Goal: Task Accomplishment & Management: Manage account settings

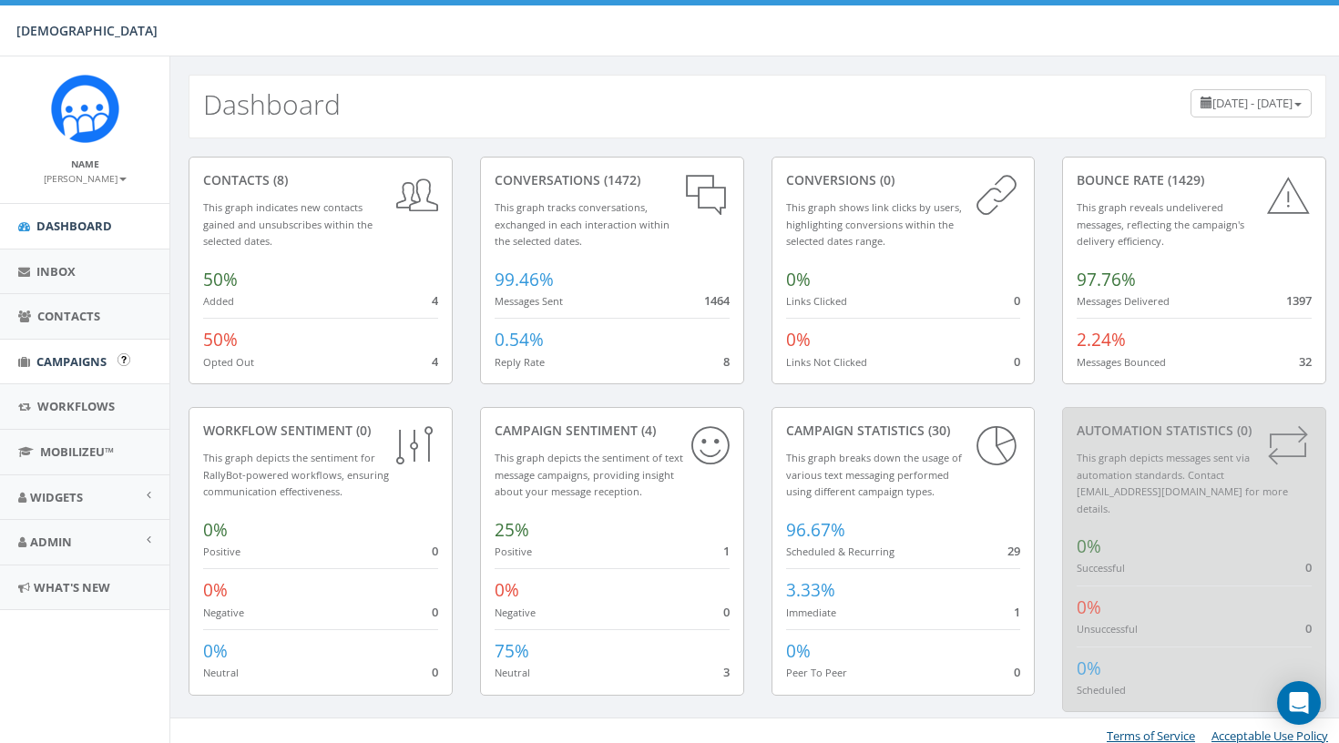
click at [70, 364] on span "Campaigns" at bounding box center [71, 362] width 70 height 16
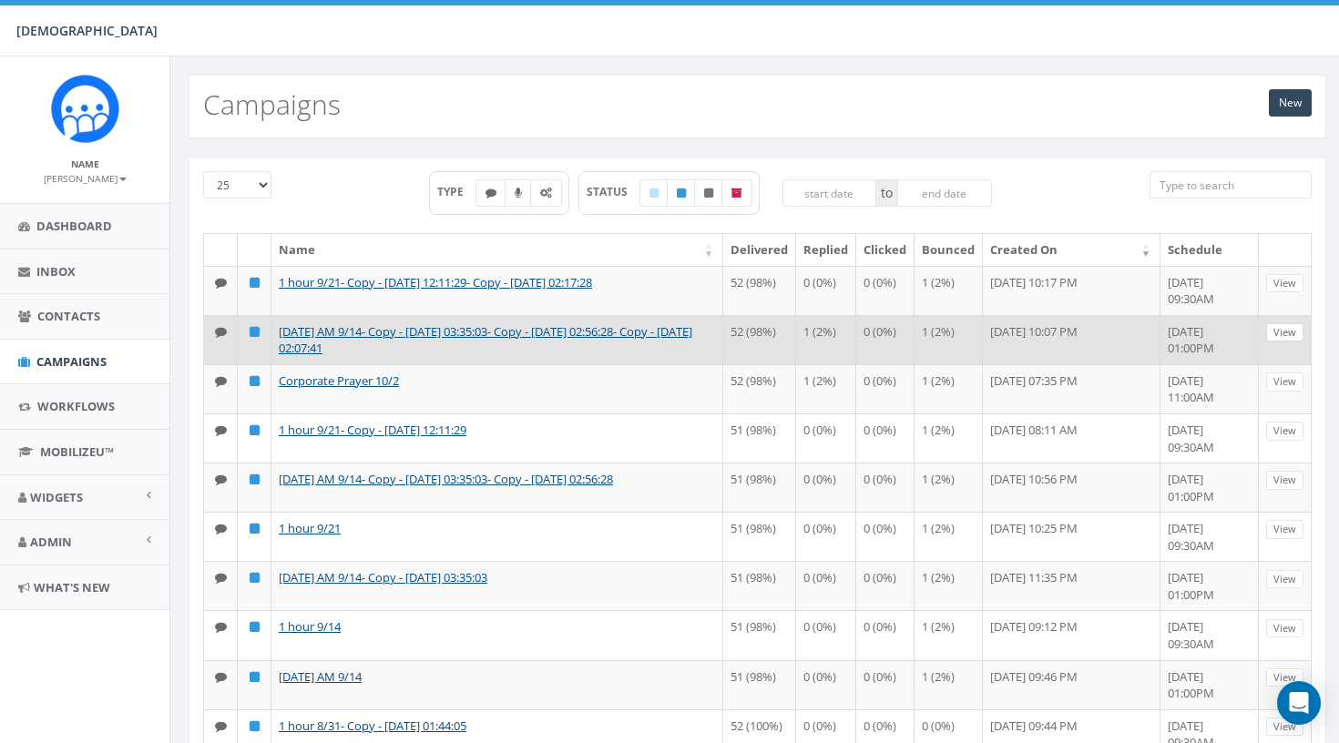
click at [1287, 343] on link "View" at bounding box center [1285, 332] width 37 height 19
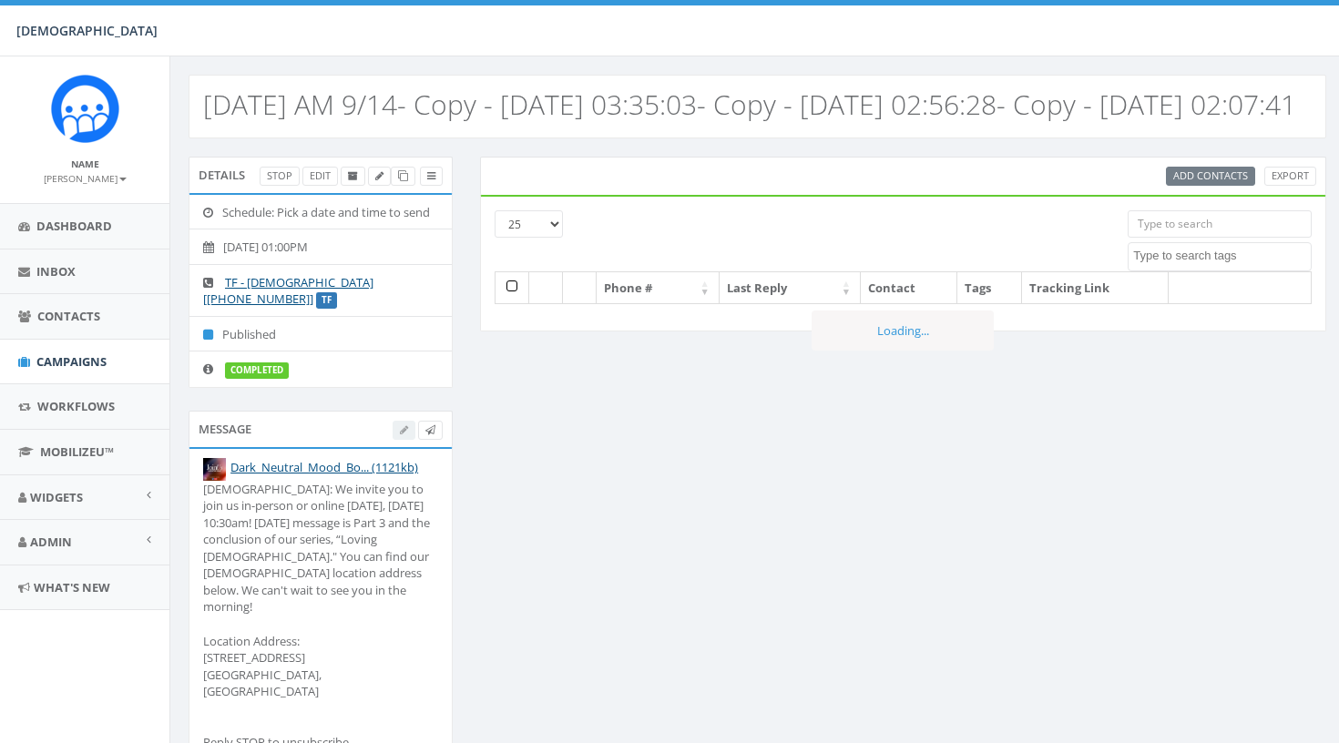
select select
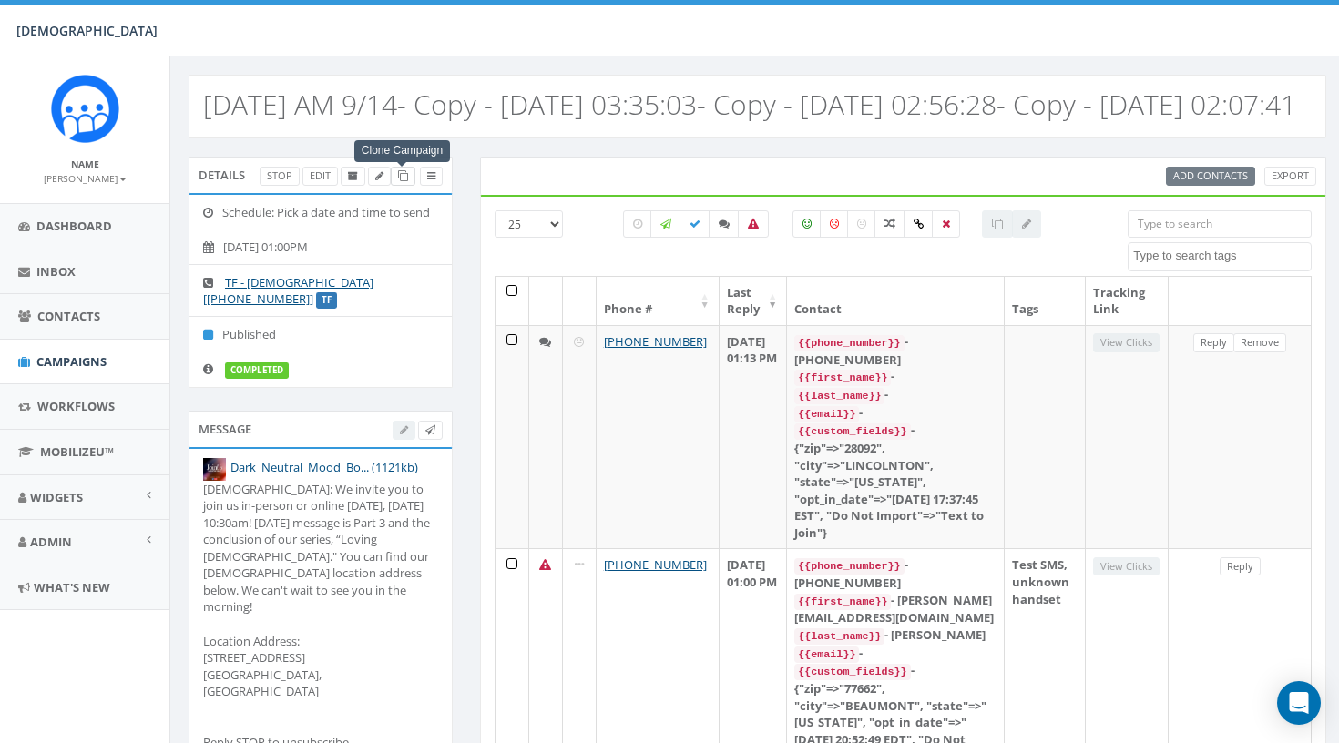
click at [406, 181] on icon at bounding box center [403, 176] width 10 height 10
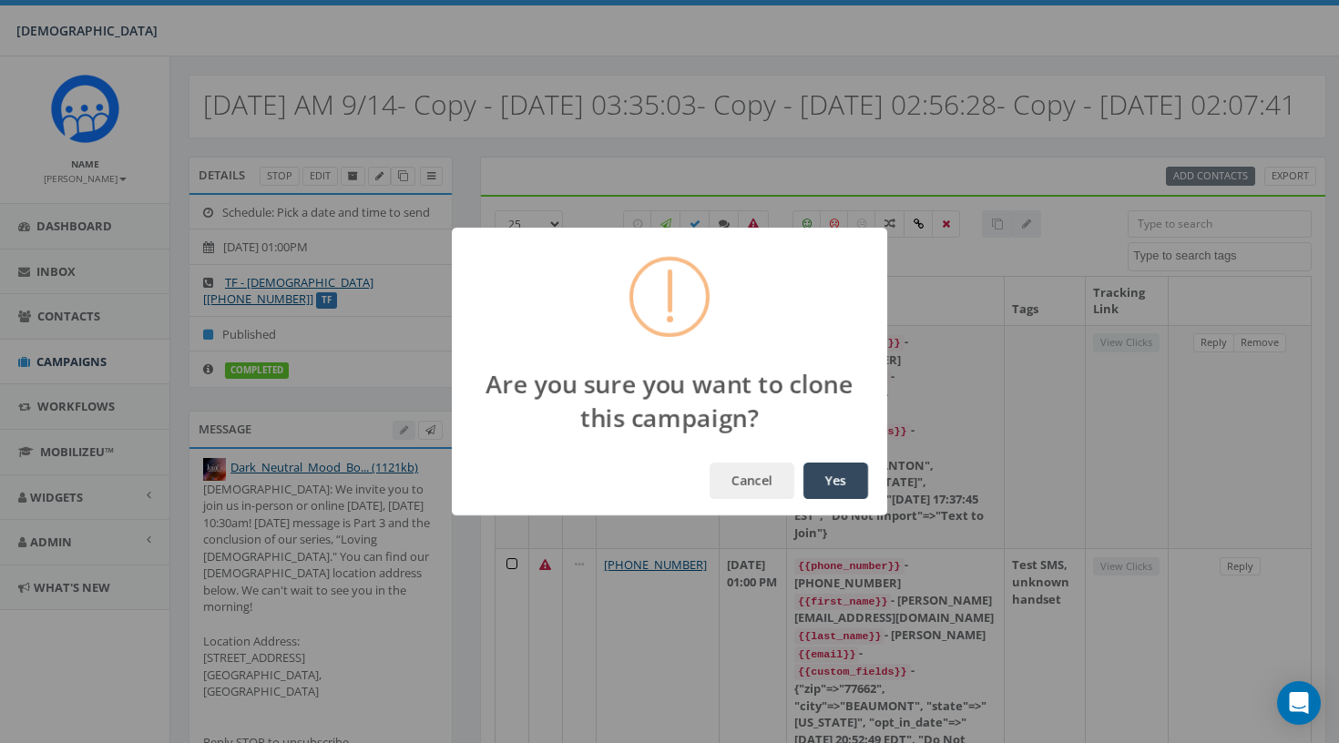
click at [826, 484] on button "Yes" at bounding box center [836, 481] width 65 height 36
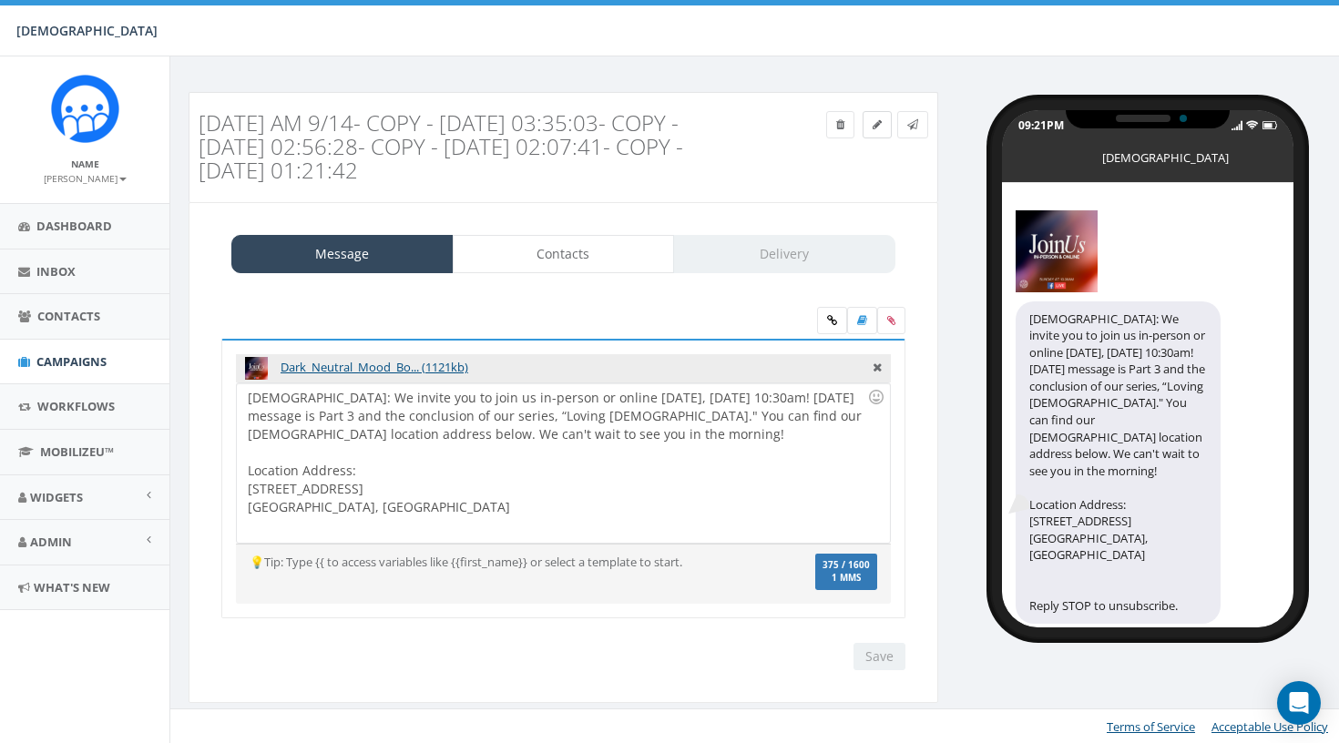
click at [873, 134] on link at bounding box center [877, 124] width 29 height 27
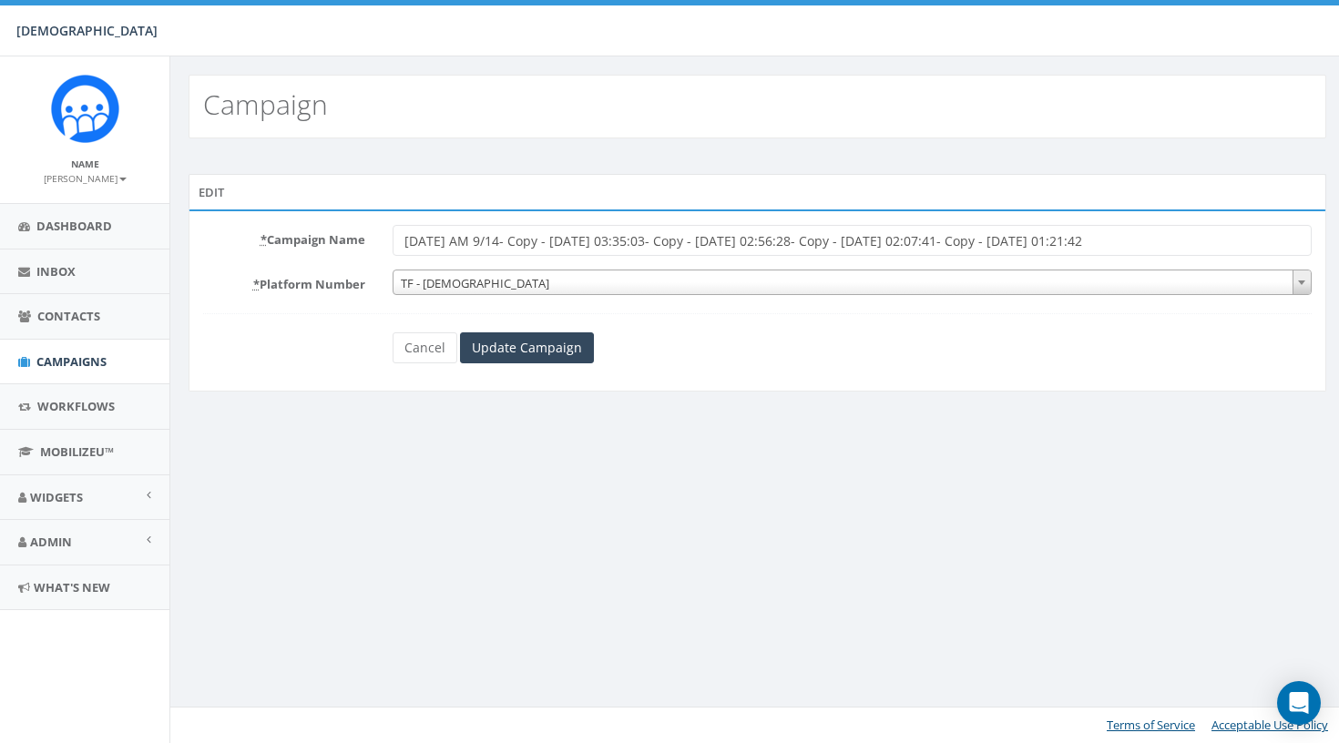
drag, startPoint x: 478, startPoint y: 238, endPoint x: 1236, endPoint y: 236, distance: 758.1
click at [1236, 236] on input "Sunday AM 9/14- Copy - 2025-09-20 03:35:03- Copy - 2025-09-27 02:56:28- Copy - …" at bounding box center [852, 240] width 919 height 31
type input "[DATE] AM 10/12"
click at [488, 359] on input "Update Campaign" at bounding box center [527, 348] width 134 height 31
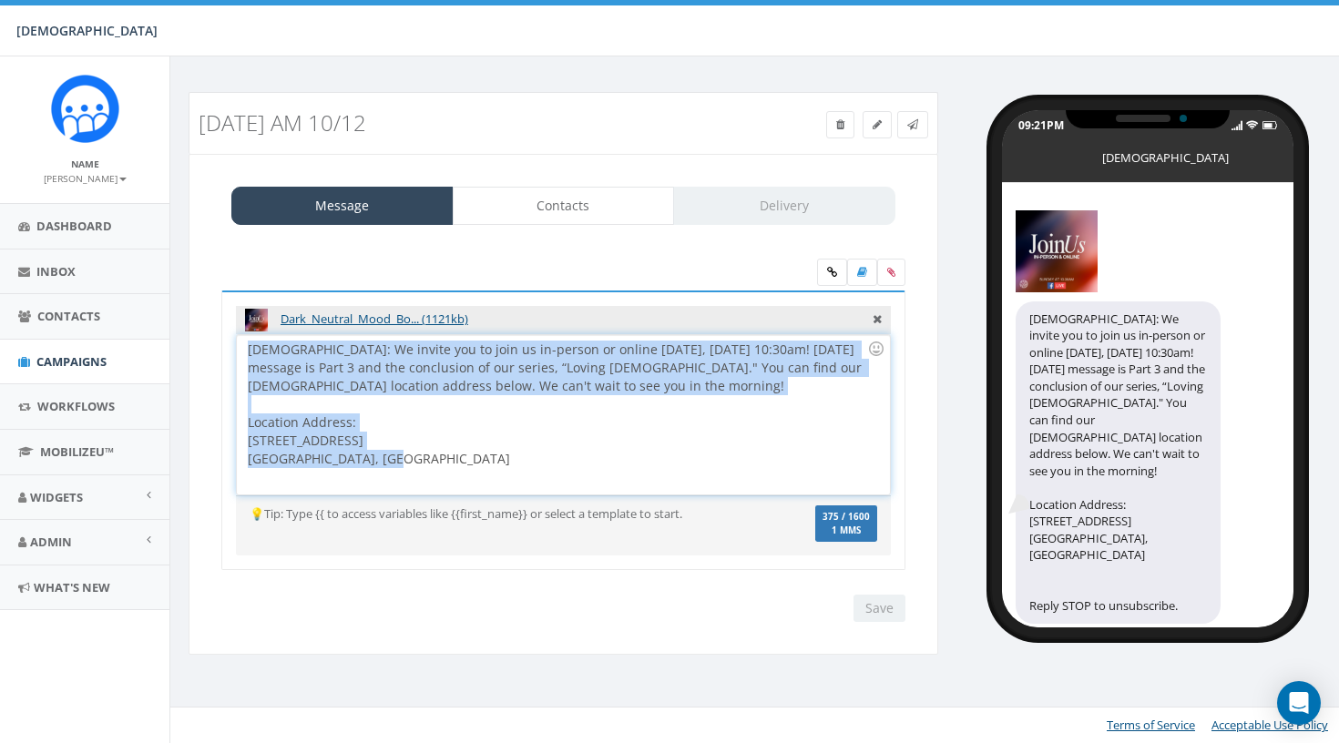
drag, startPoint x: 404, startPoint y: 457, endPoint x: 242, endPoint y: 342, distance: 198.5
click at [242, 342] on div "Hope Covenant Church: We invite you to join us in-person or online tomorrow, Su…" at bounding box center [563, 414] width 652 height 159
copy div "Hope Covenant Church: We invite you to join us in-person or online tomorrow, Su…"
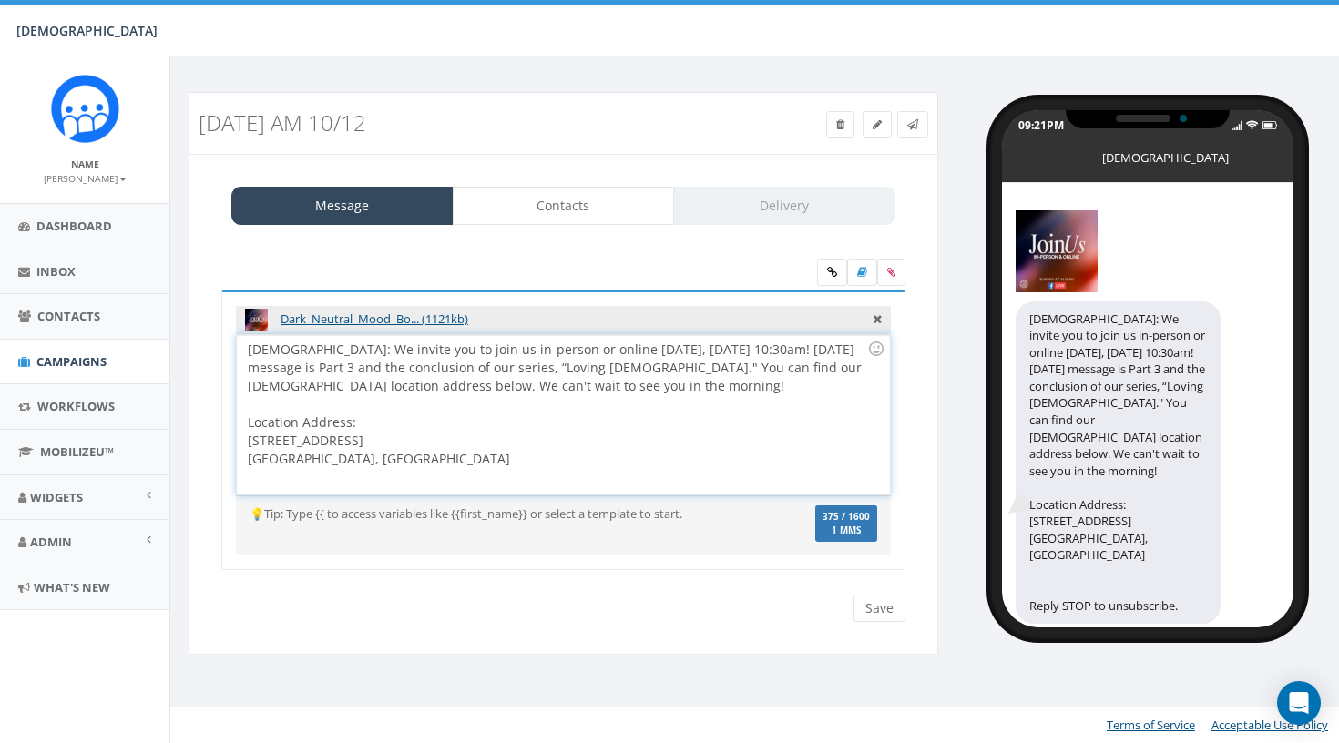
drag, startPoint x: 464, startPoint y: 445, endPoint x: 313, endPoint y: 356, distance: 175.2
click at [313, 356] on div "Hope Covenant Church: We invite you to join us in-person or online tomorrow, Su…" at bounding box center [563, 414] width 652 height 159
click at [390, 457] on div "Hope Covenant Church: We invite you to join us in-person or online tomorrow, Su…" at bounding box center [563, 414] width 652 height 159
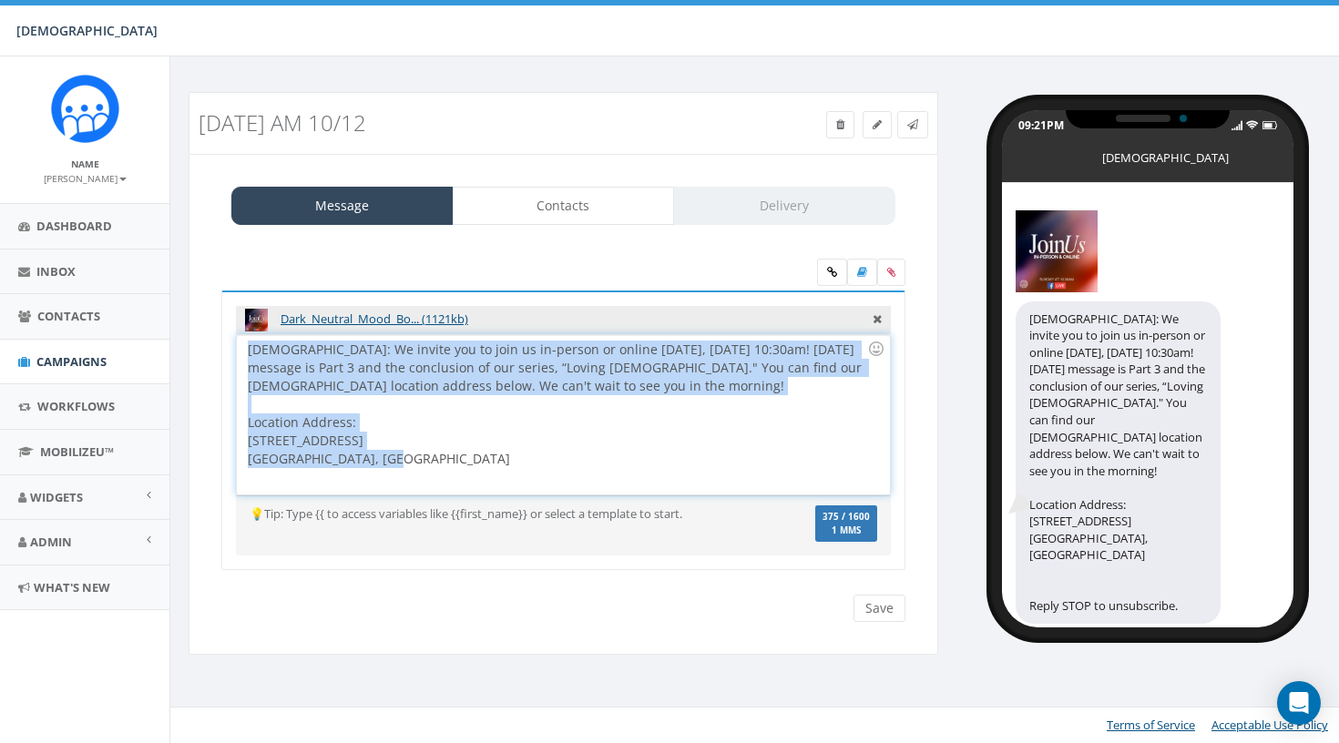
drag, startPoint x: 393, startPoint y: 458, endPoint x: 198, endPoint y: 337, distance: 229.6
click at [198, 337] on div "Message Contacts Delivery Dark_Neutral_Mood_Bo... (1121kb) Hope Covenant Church…" at bounding box center [564, 405] width 750 height 502
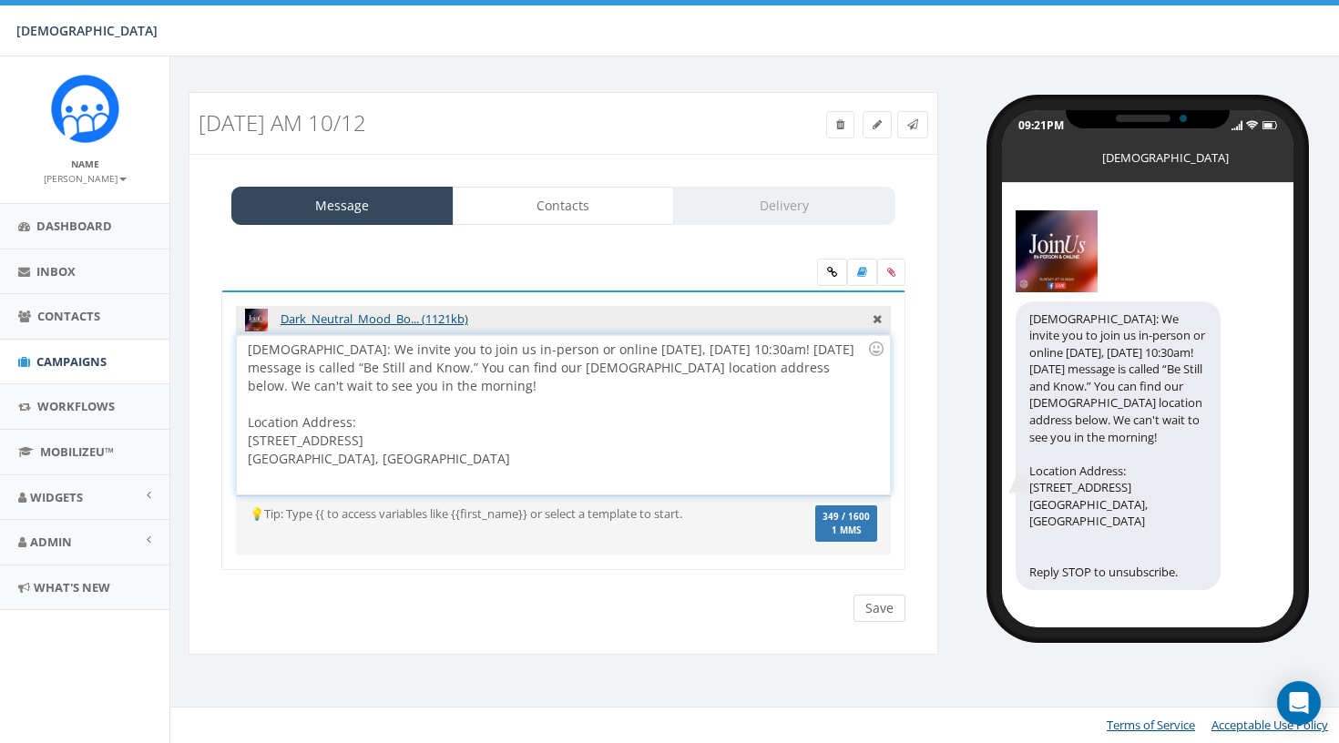
click at [860, 609] on input "Save" at bounding box center [880, 608] width 52 height 27
click at [881, 315] on icon at bounding box center [877, 317] width 9 height 16
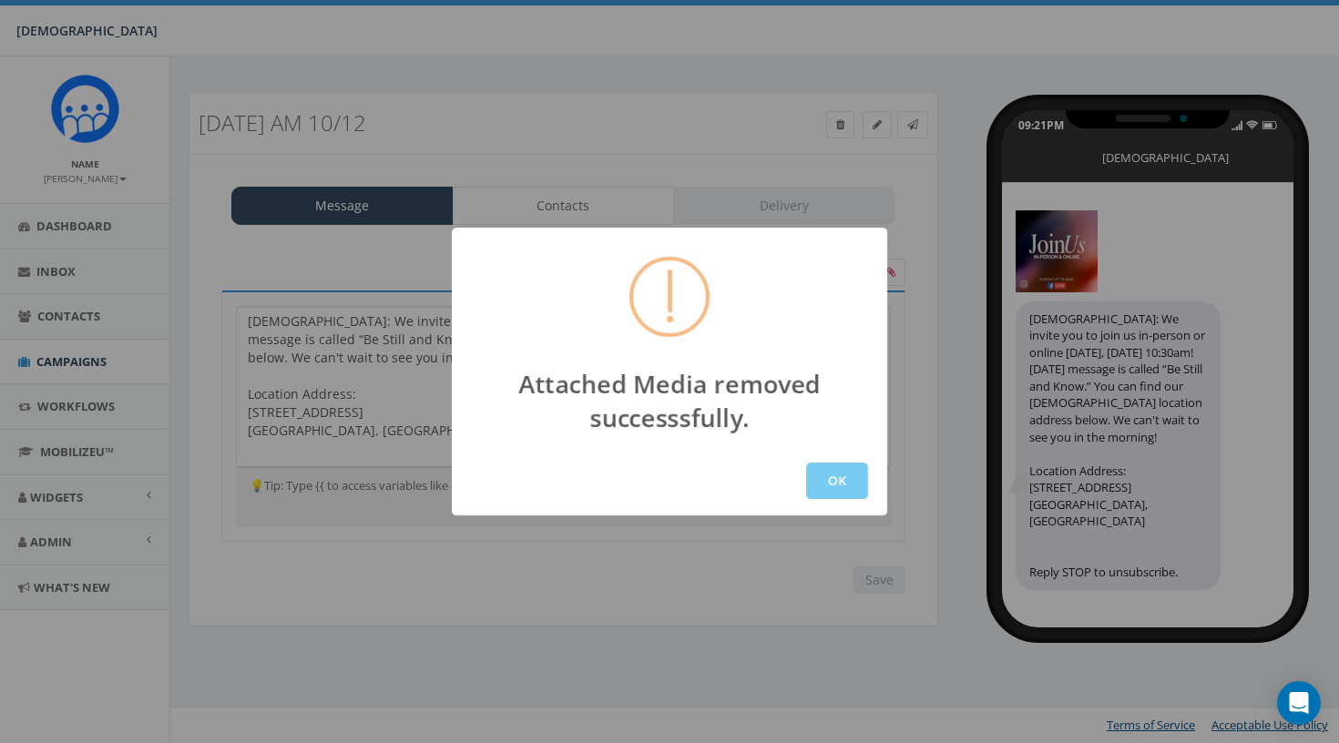
click at [828, 470] on button "OK" at bounding box center [837, 481] width 62 height 36
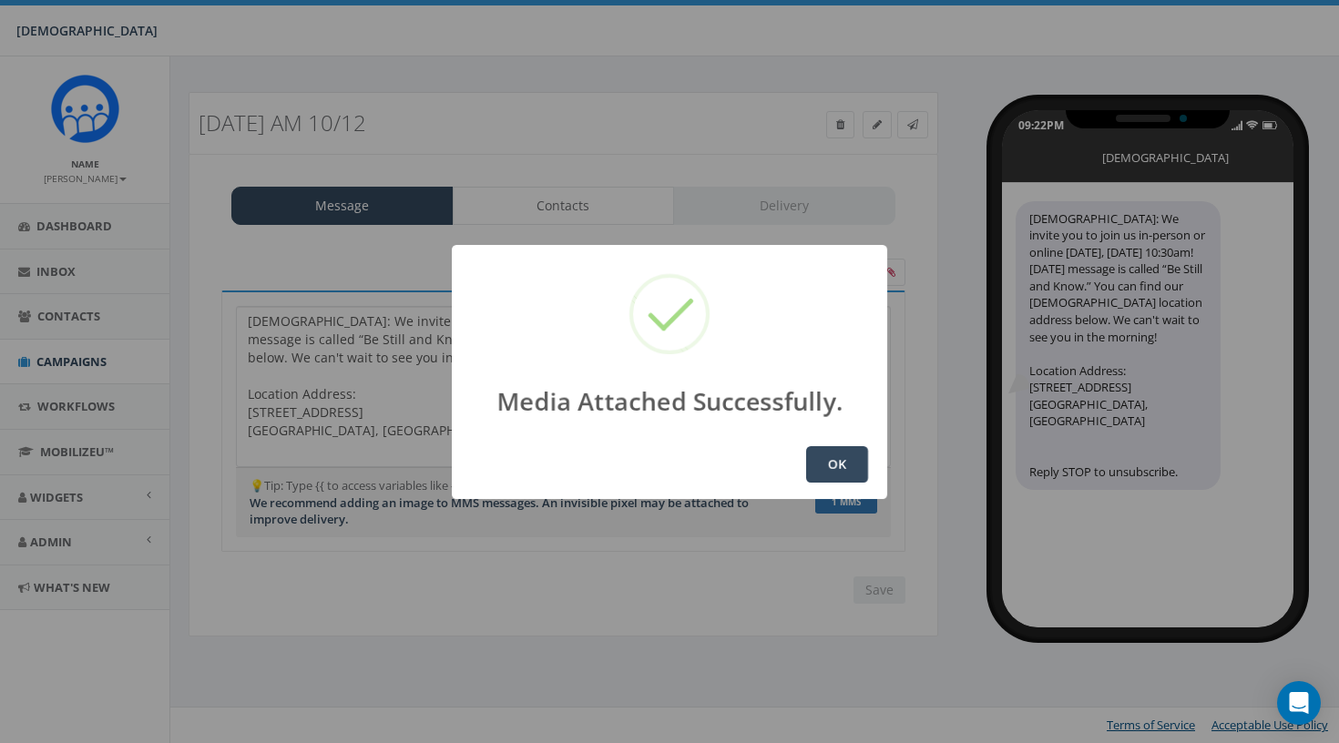
click at [856, 475] on button "OK" at bounding box center [837, 464] width 62 height 36
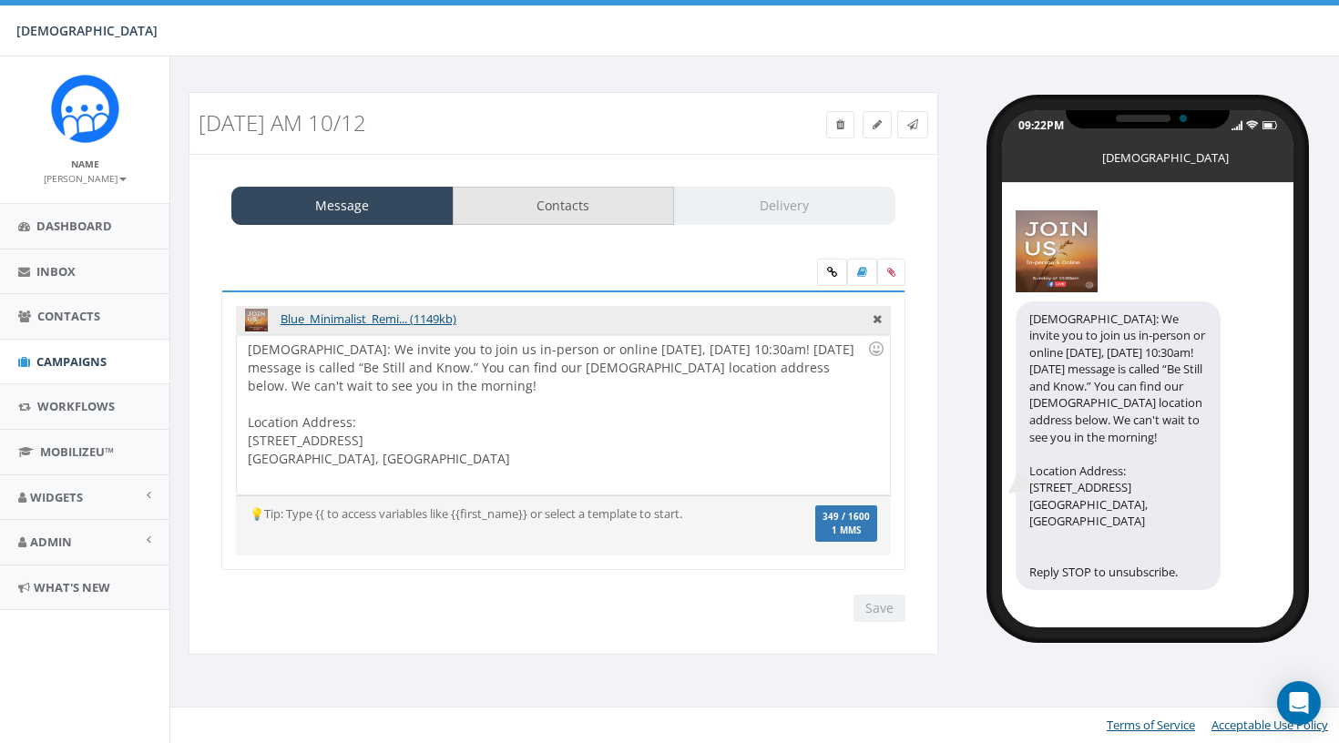
click at [615, 217] on link "Contacts" at bounding box center [564, 206] width 222 height 38
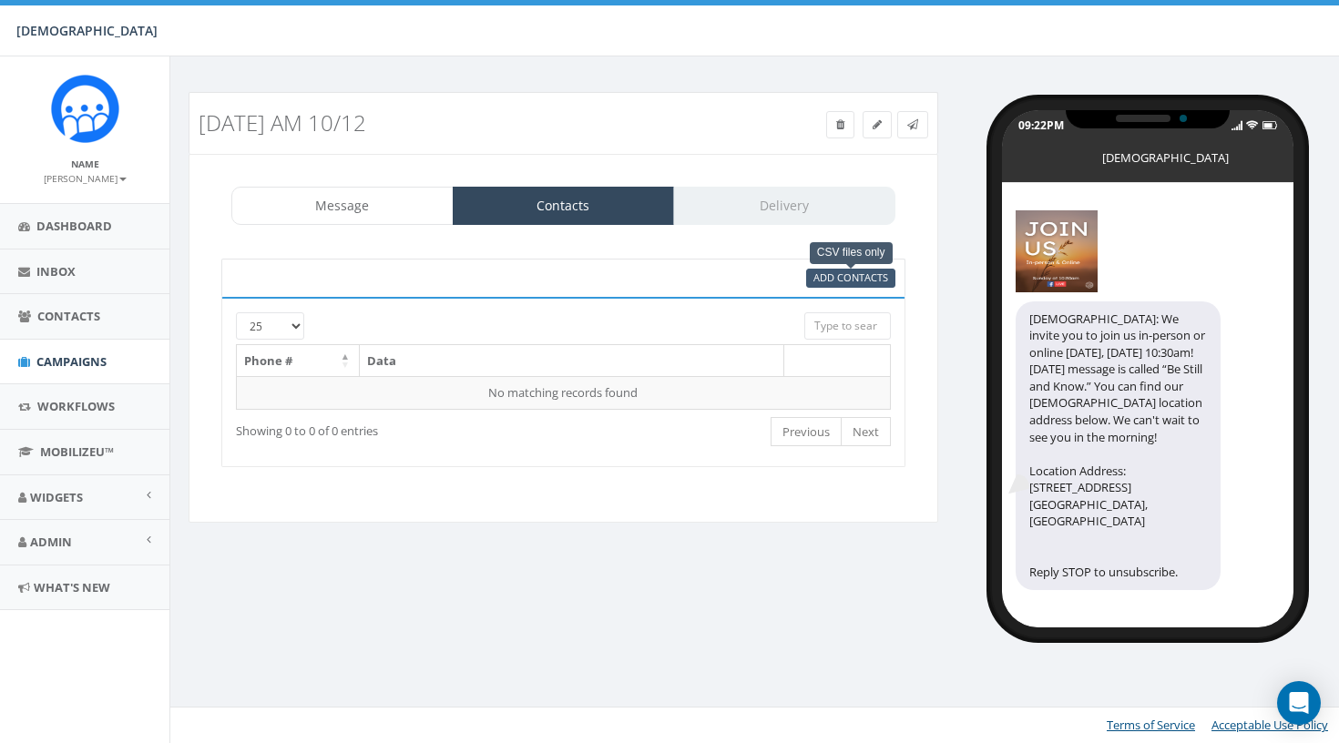
click at [832, 272] on span "Add Contacts" at bounding box center [851, 278] width 75 height 14
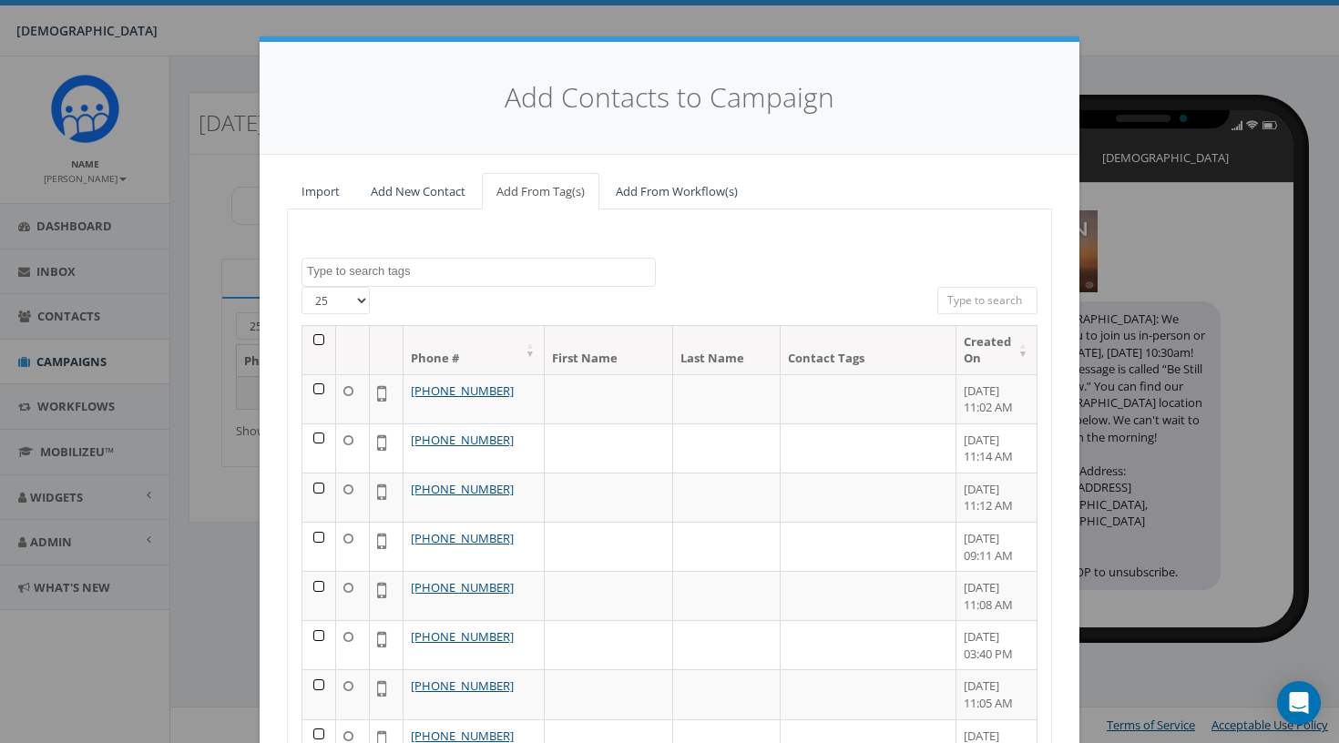
click at [325, 335] on th at bounding box center [320, 350] width 34 height 48
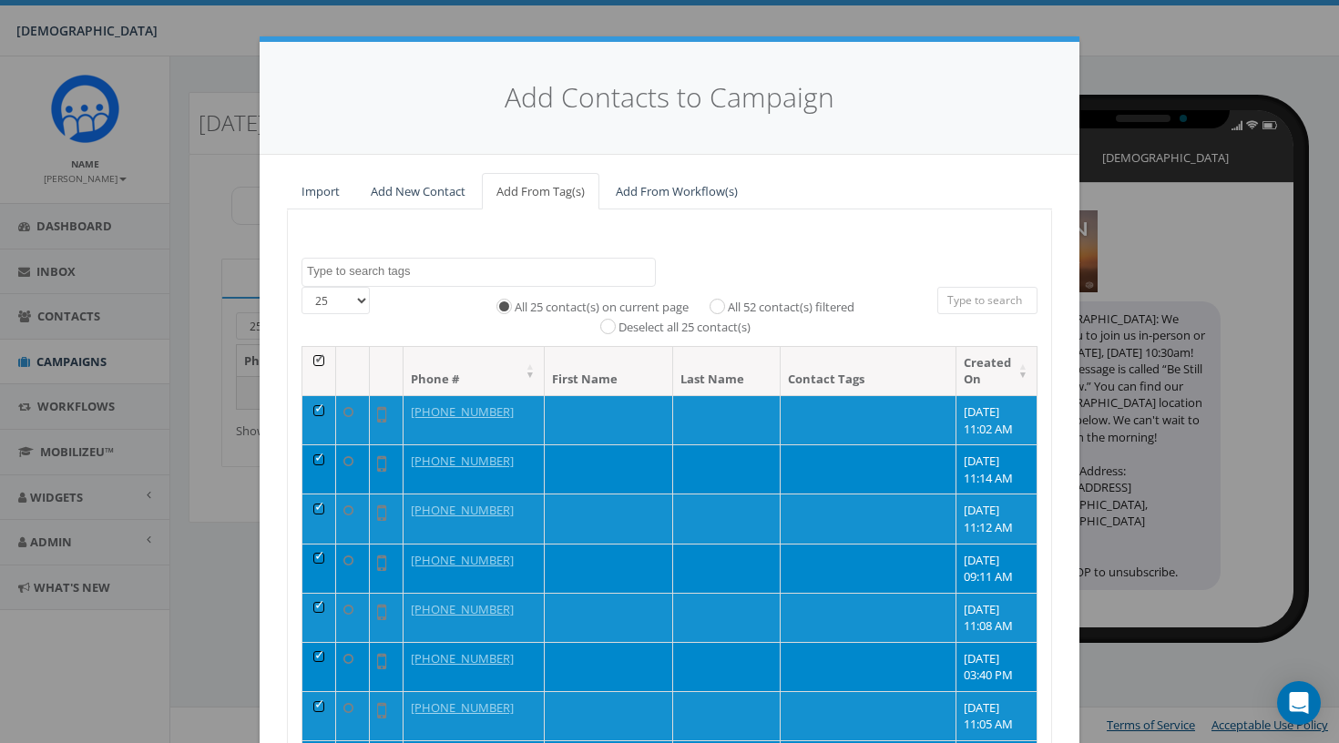
click at [813, 308] on label "All 52 contact(s) filtered" at bounding box center [791, 308] width 127 height 18
click at [728, 308] on input "All 52 contact(s) filtered" at bounding box center [722, 306] width 12 height 12
radio input "true"
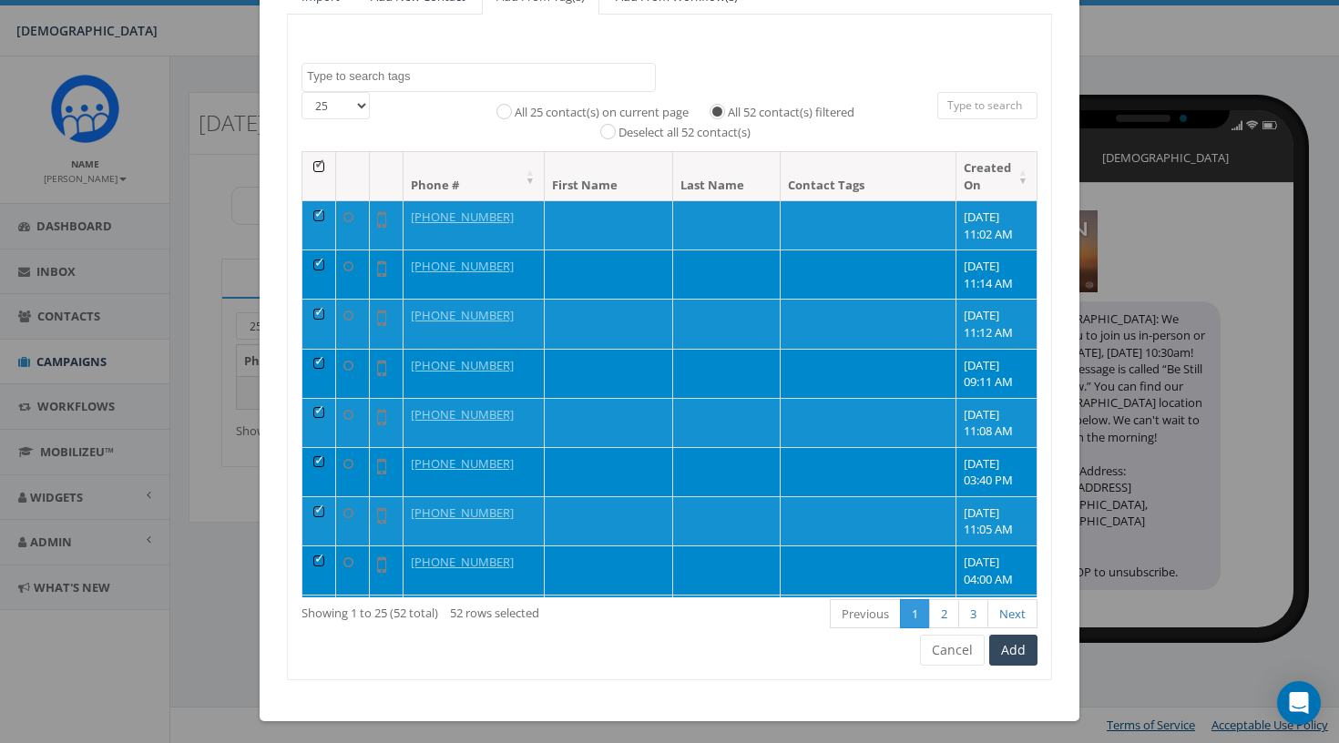
scroll to position [194, 0]
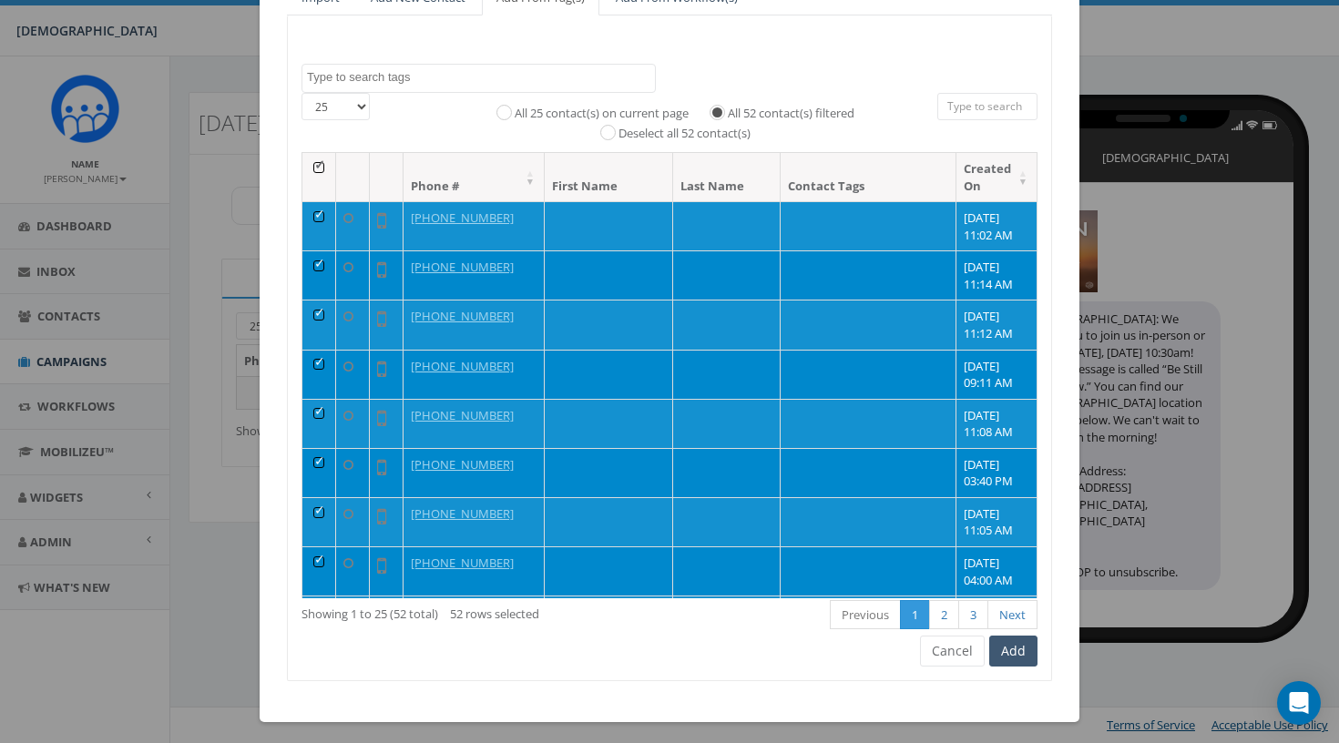
click at [1014, 654] on button "Add" at bounding box center [1014, 651] width 48 height 31
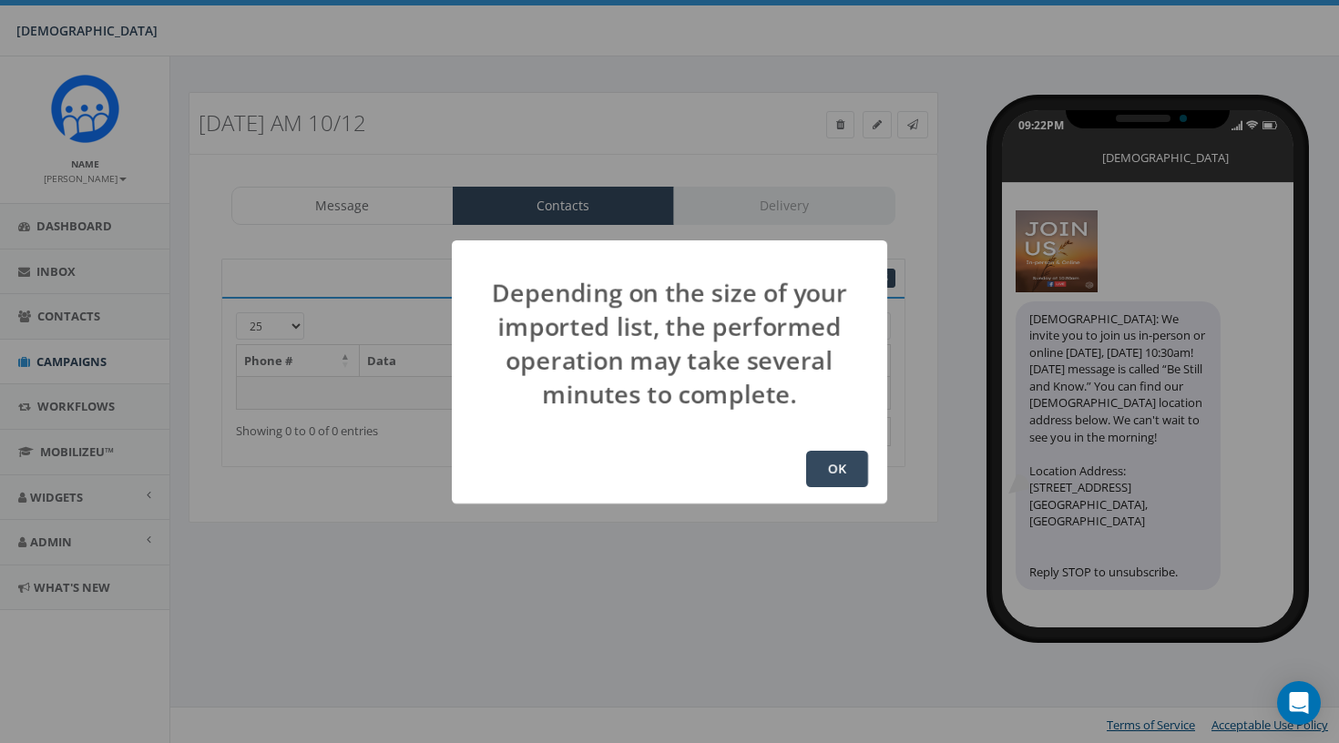
click at [852, 471] on button "OK" at bounding box center [837, 469] width 62 height 36
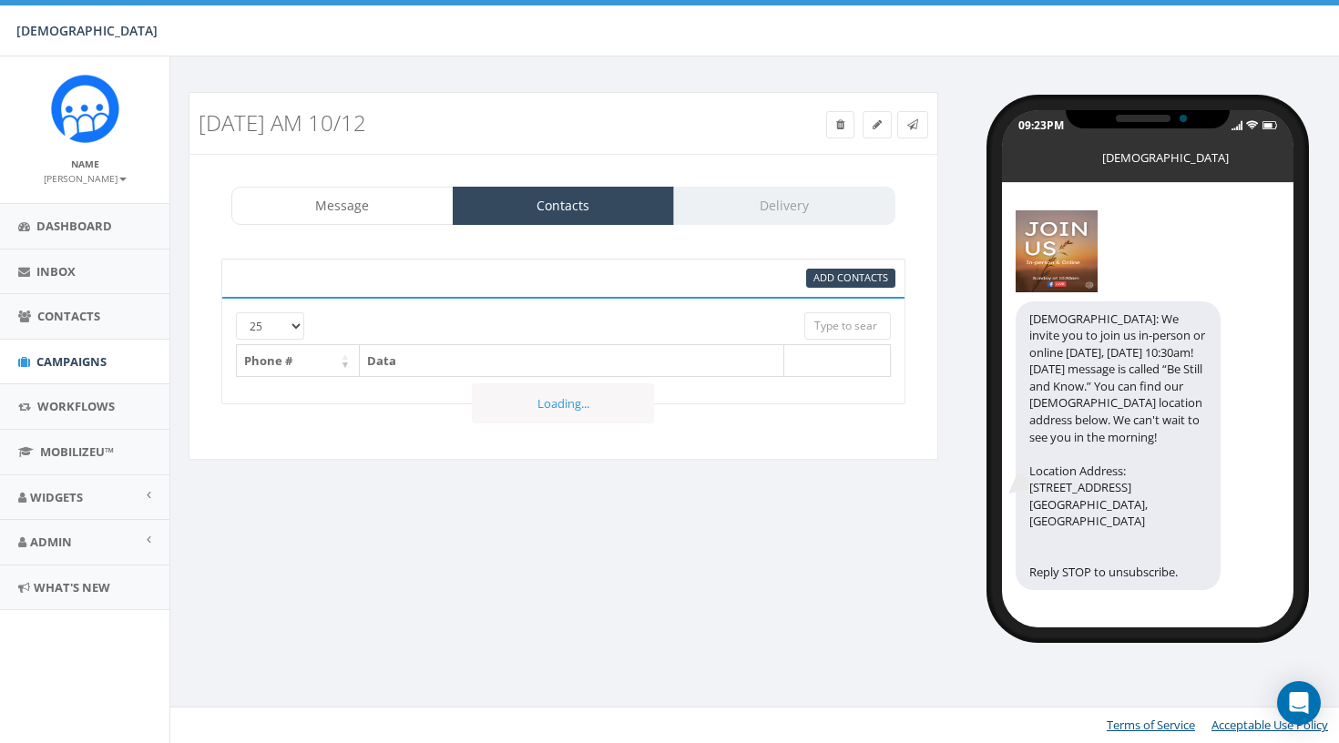
select select
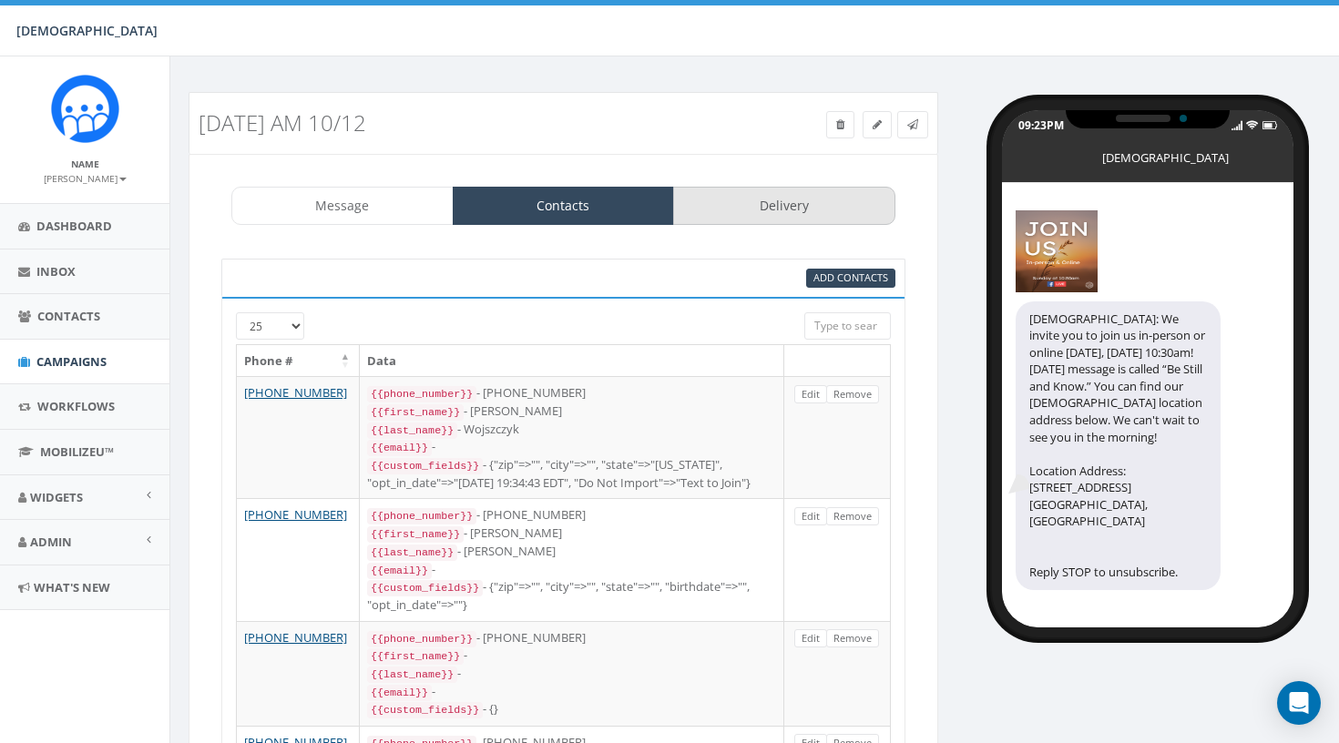
click at [719, 209] on link "Delivery" at bounding box center [784, 206] width 222 height 38
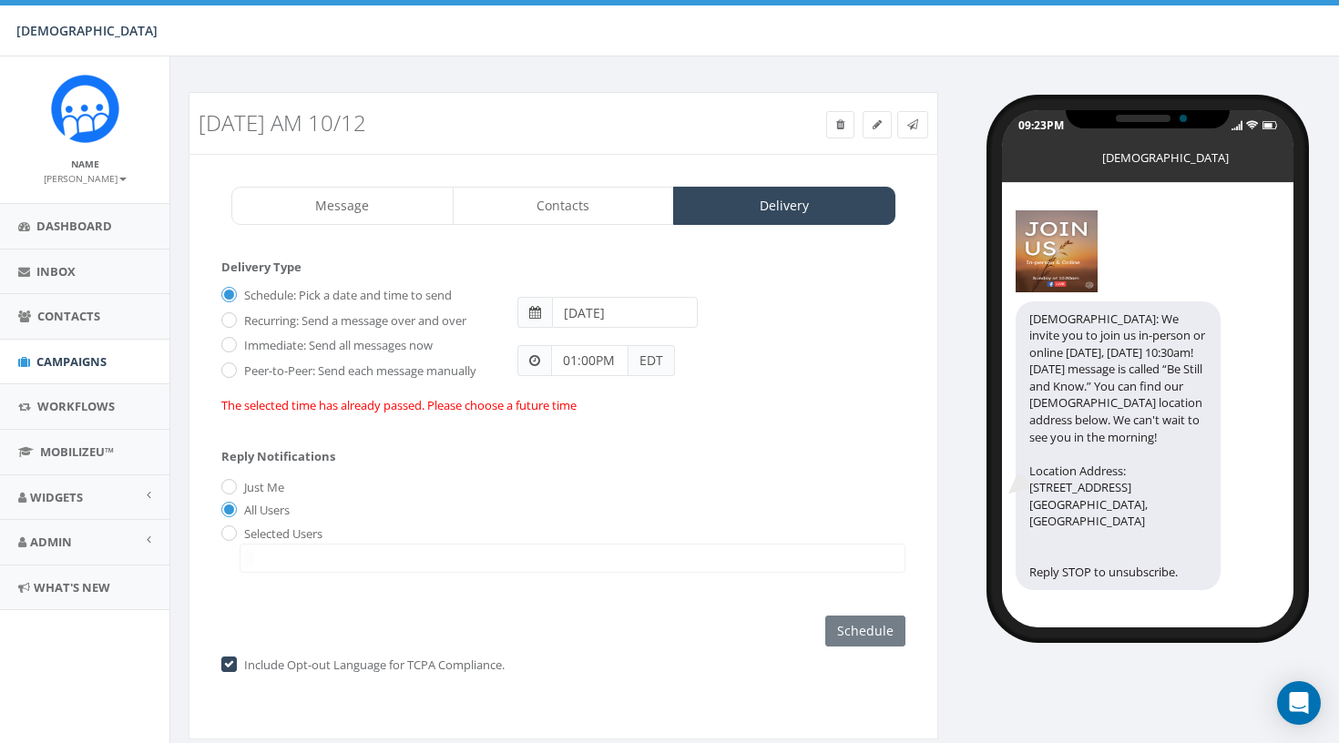
click at [590, 311] on input "2025-10-04" at bounding box center [625, 312] width 146 height 31
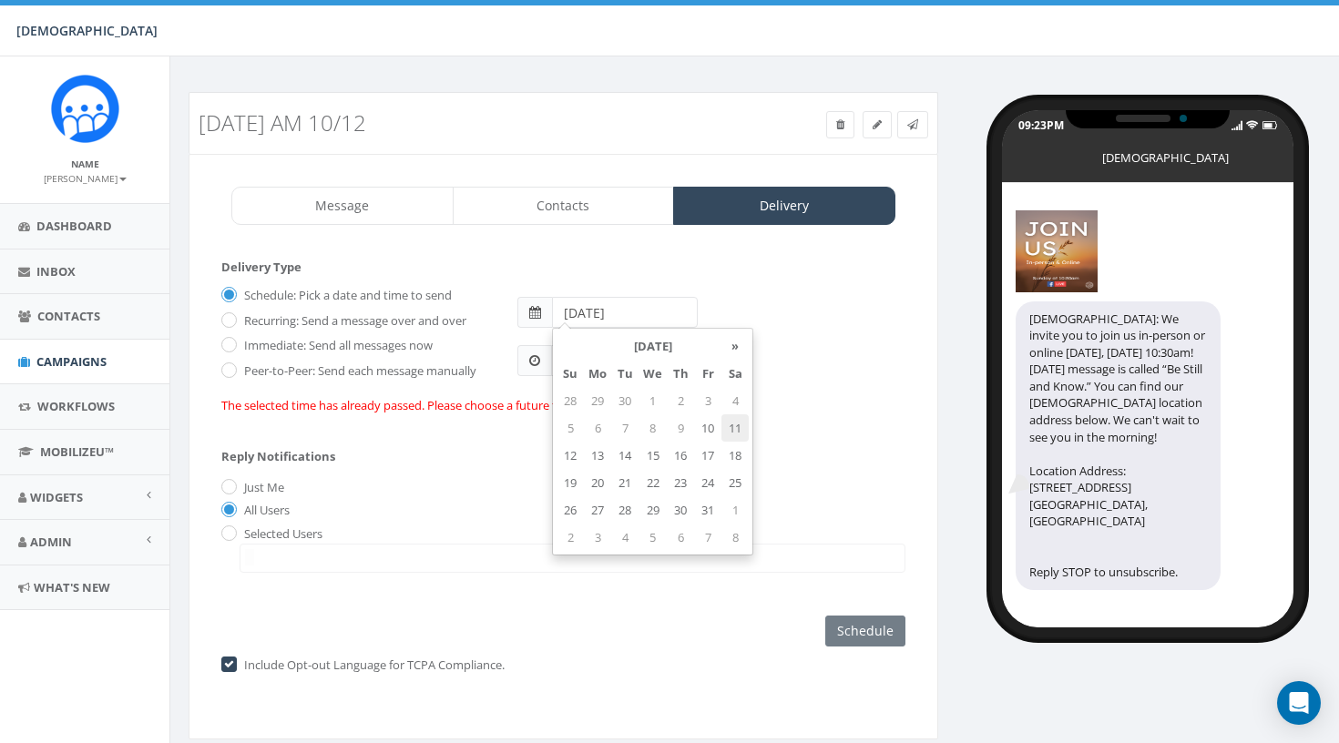
click at [741, 435] on td "11" at bounding box center [735, 428] width 27 height 27
type input "2025-10-11"
click at [415, 509] on div "All Users" at bounding box center [563, 511] width 684 height 19
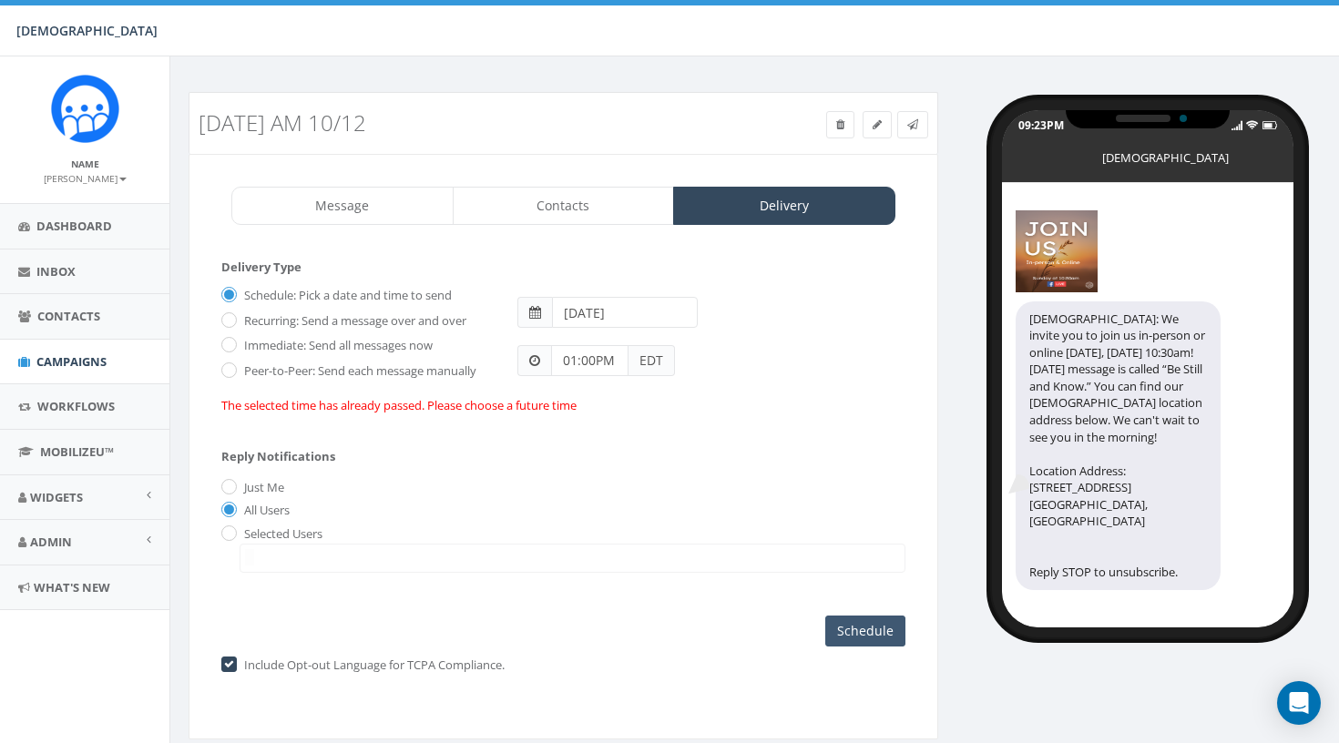
click at [847, 636] on input "Schedule" at bounding box center [866, 631] width 80 height 31
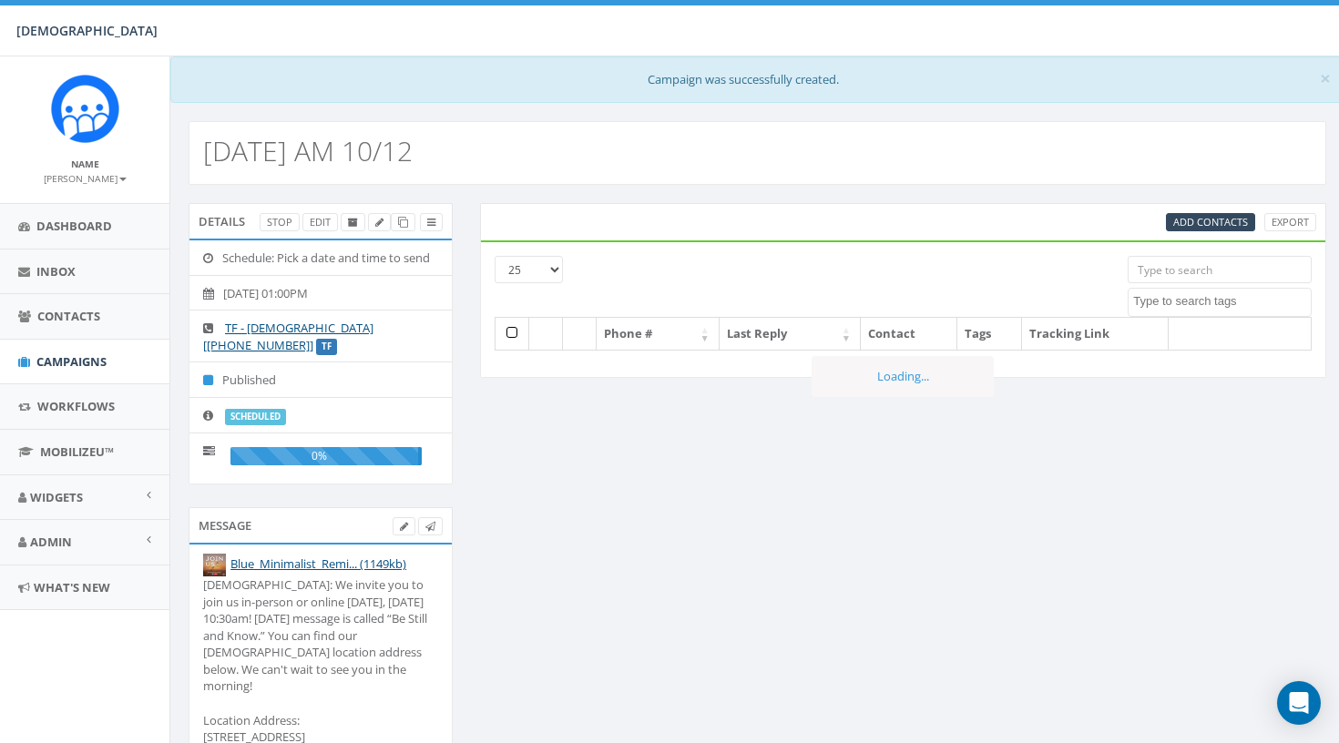
select select
